Goal: Transaction & Acquisition: Purchase product/service

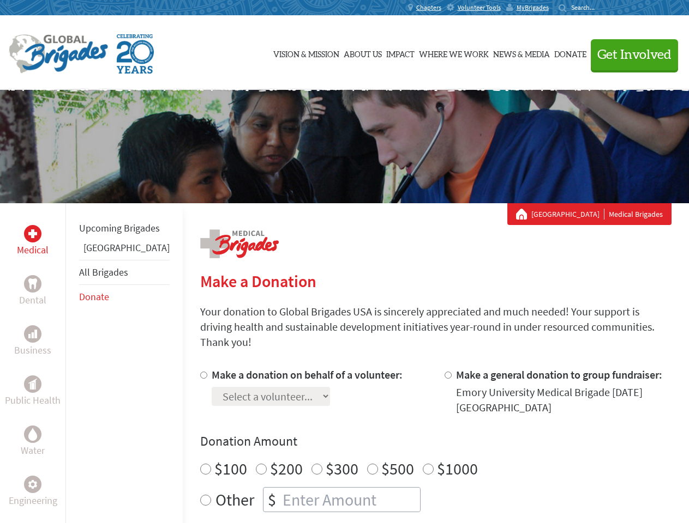
click at [602, 8] on div "Search for:" at bounding box center [580, 7] width 44 height 9
click at [629, 55] on span "Get Involved" at bounding box center [634, 55] width 74 height 13
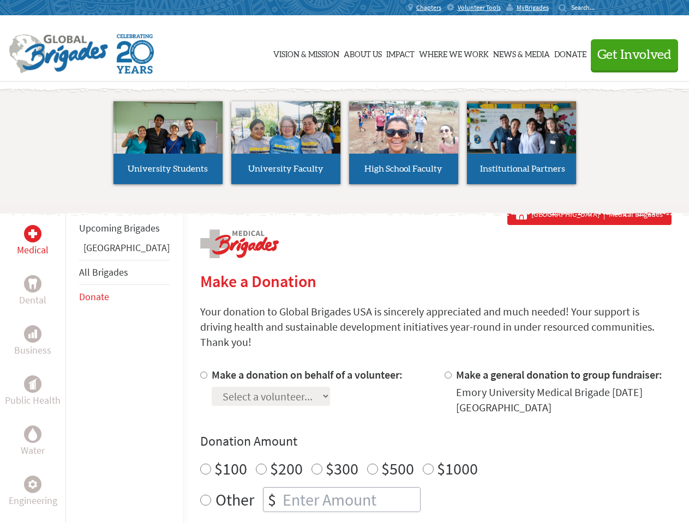
click at [345, 147] on li "High School Faculty" at bounding box center [404, 143] width 118 height 100
click at [72, 363] on div "Upcoming Brigades Belize All Brigades Donate" at bounding box center [123, 464] width 117 height 523
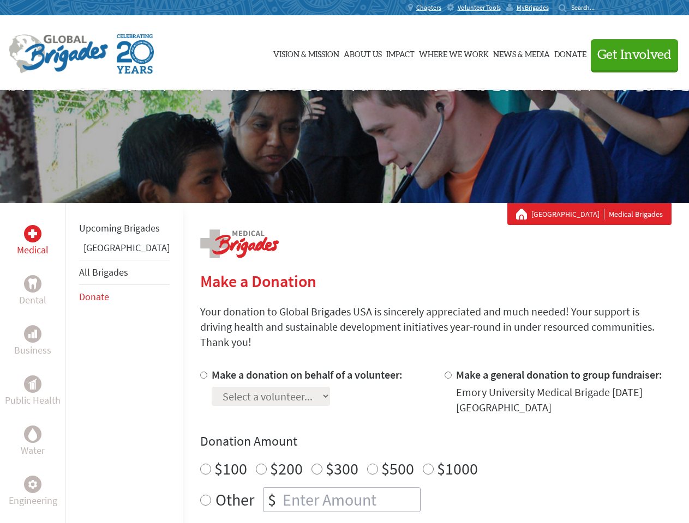
click at [437, 459] on label "$1000" at bounding box center [457, 469] width 41 height 21
click at [423, 464] on input "$1000" at bounding box center [428, 469] width 11 height 11
radio input "true"
click at [200, 372] on input "Make a donation on behalf of a volunteer:" at bounding box center [203, 375] width 7 height 7
radio input "true"
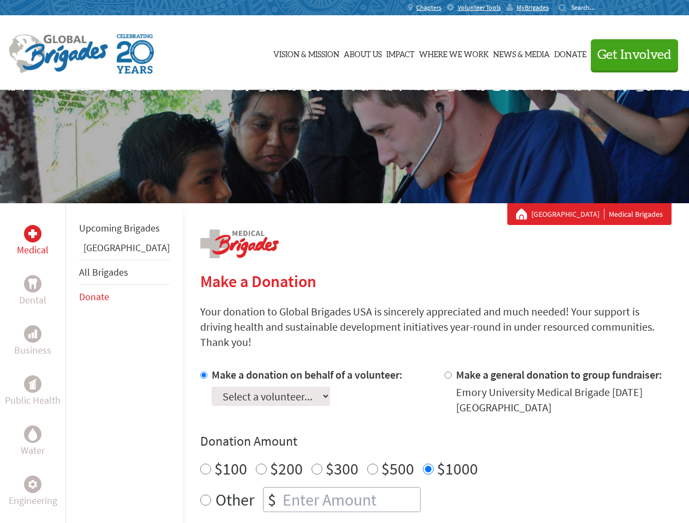
click at [444, 372] on input "Make a general donation to group fundraiser:" at bounding box center [447, 375] width 7 height 7
radio input "true"
